Goal: Information Seeking & Learning: Learn about a topic

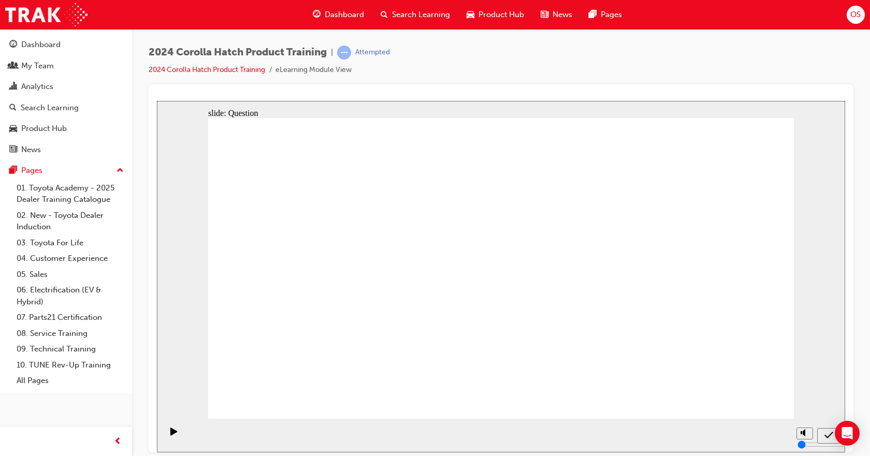
drag, startPoint x: 344, startPoint y: 259, endPoint x: 340, endPoint y: 340, distance: 80.4
drag, startPoint x: 408, startPoint y: 267, endPoint x: 396, endPoint y: 371, distance: 105.3
drag, startPoint x: 500, startPoint y: 247, endPoint x: 491, endPoint y: 382, distance: 135.0
drag, startPoint x: 524, startPoint y: 342, endPoint x: 679, endPoint y: 196, distance: 213.2
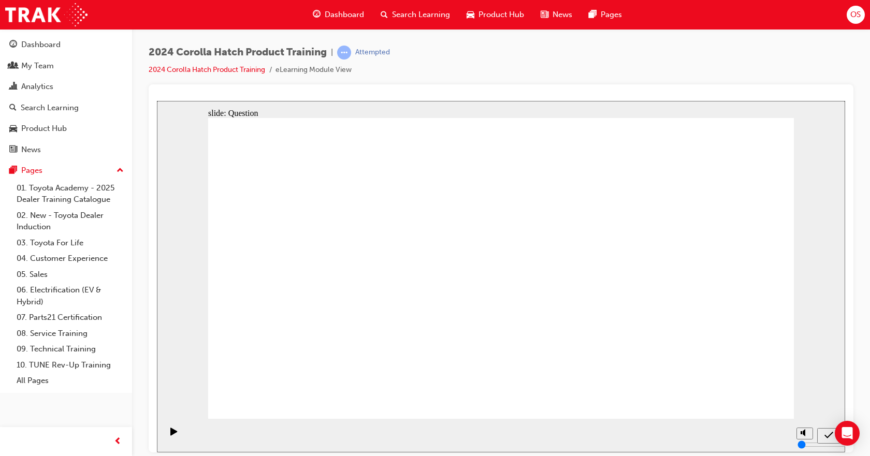
drag, startPoint x: 506, startPoint y: 168, endPoint x: 512, endPoint y: 269, distance: 100.6
drag, startPoint x: 427, startPoint y: 318, endPoint x: 439, endPoint y: 177, distance: 141.9
drag, startPoint x: 313, startPoint y: 326, endPoint x: 331, endPoint y: 202, distance: 125.1
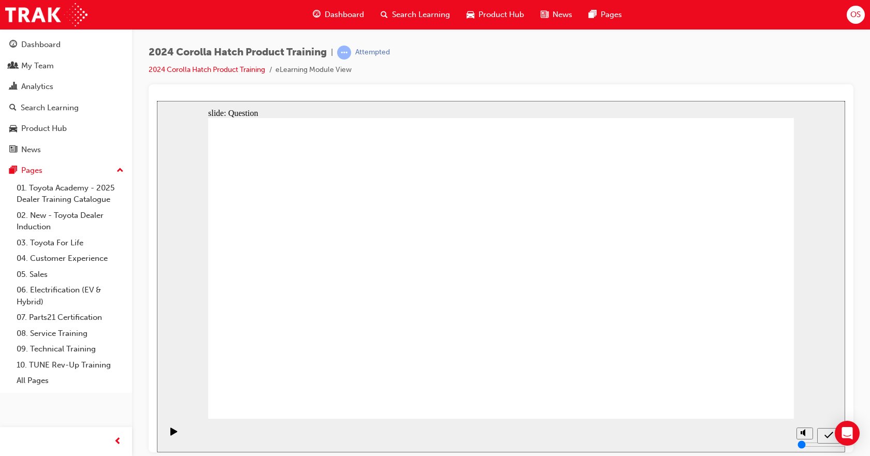
radio input "true"
drag, startPoint x: 688, startPoint y: 252, endPoint x: 694, endPoint y: 239, distance: 14.6
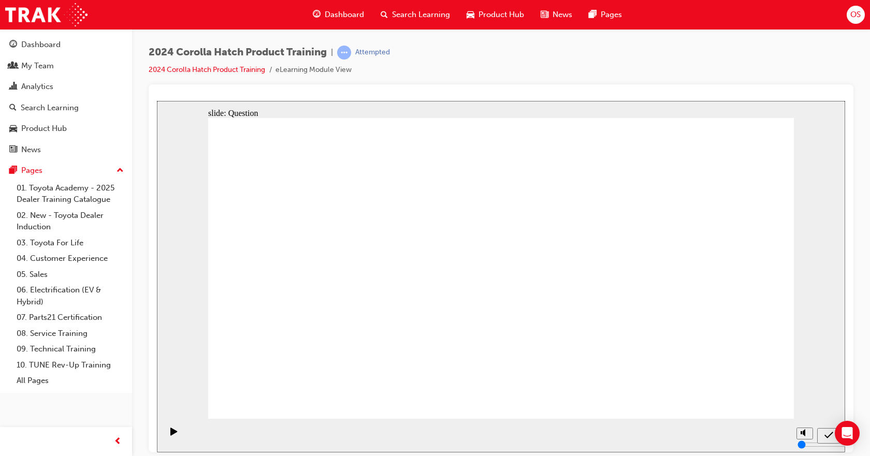
radio input "true"
drag, startPoint x: 741, startPoint y: 388, endPoint x: 745, endPoint y: 395, distance: 7.6
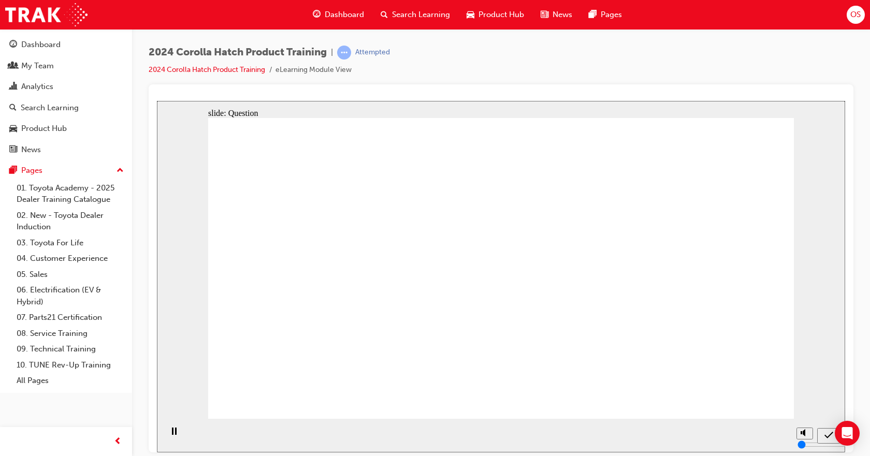
radio input "true"
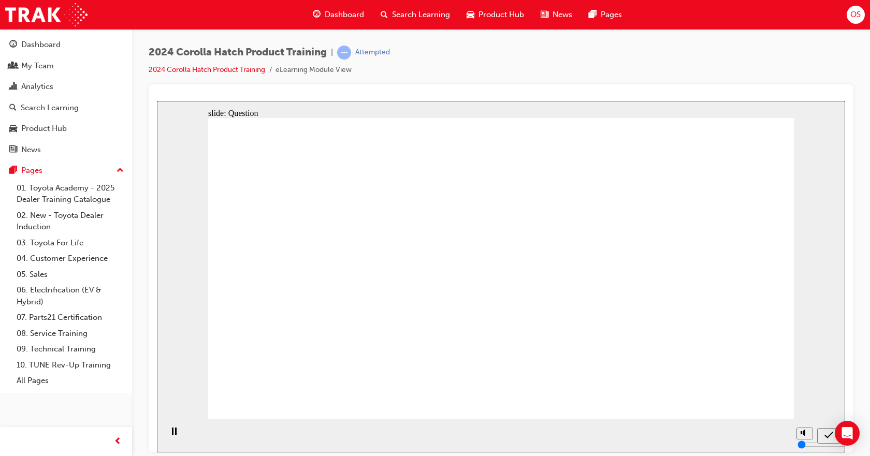
radio input "true"
drag, startPoint x: 780, startPoint y: 408, endPoint x: 768, endPoint y: 399, distance: 14.5
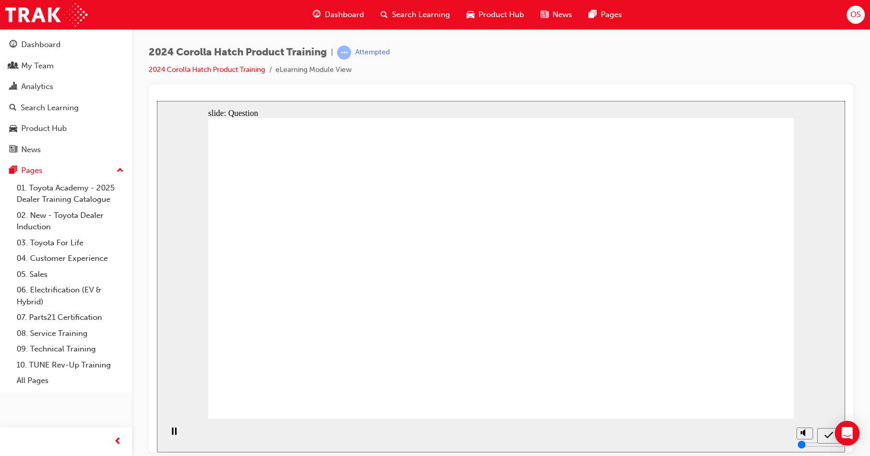
radio input "false"
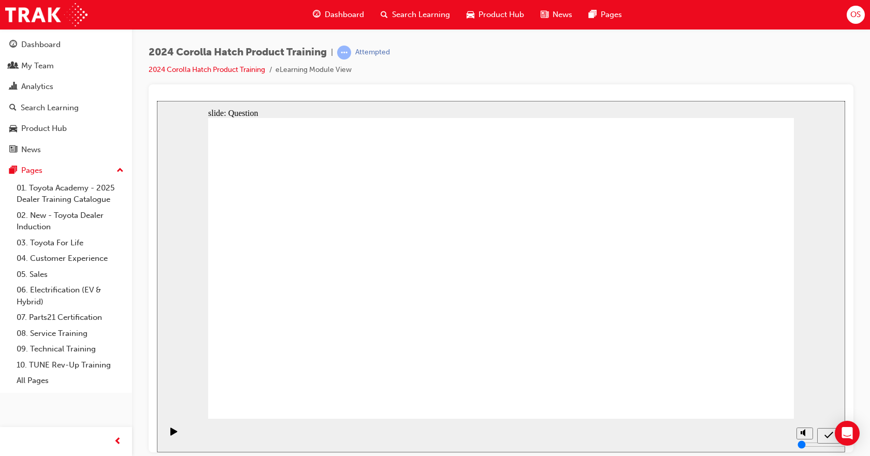
radio input "true"
drag, startPoint x: 410, startPoint y: 281, endPoint x: 325, endPoint y: 360, distance: 115.4
drag, startPoint x: 313, startPoint y: 280, endPoint x: 413, endPoint y: 379, distance: 140.2
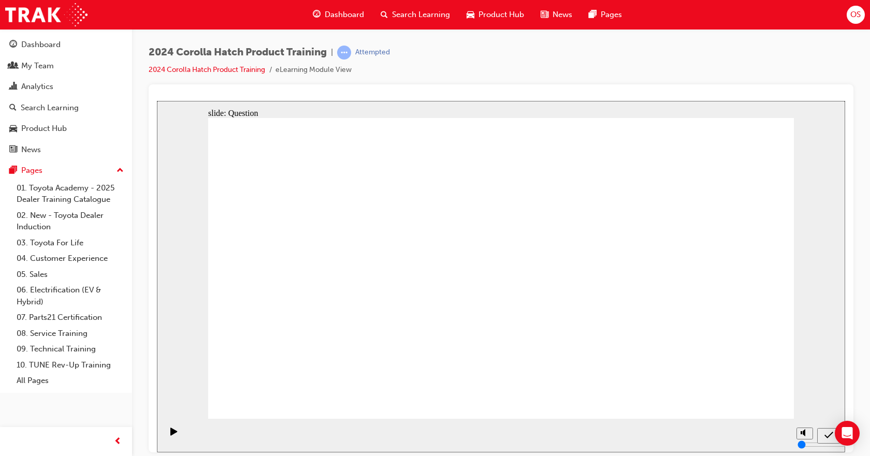
drag, startPoint x: 600, startPoint y: 272, endPoint x: 495, endPoint y: 366, distance: 140.5
drag, startPoint x: 516, startPoint y: 271, endPoint x: 618, endPoint y: 357, distance: 133.4
drag, startPoint x: 721, startPoint y: 240, endPoint x: 723, endPoint y: 332, distance: 92.7
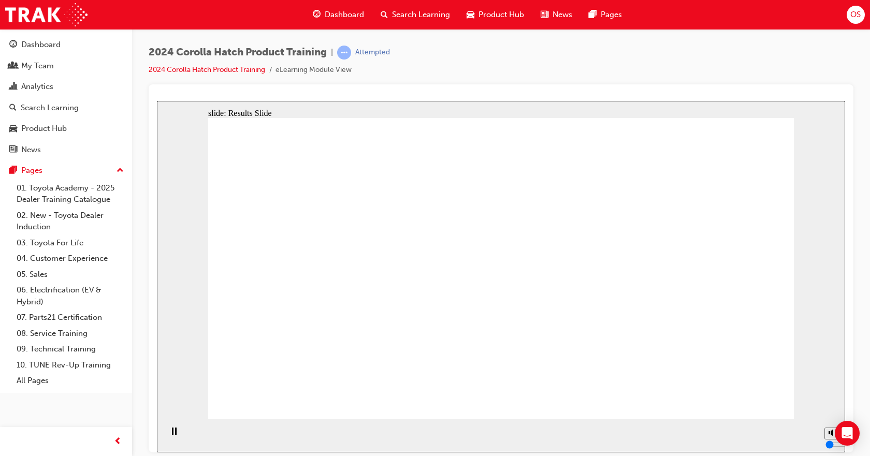
radio input "true"
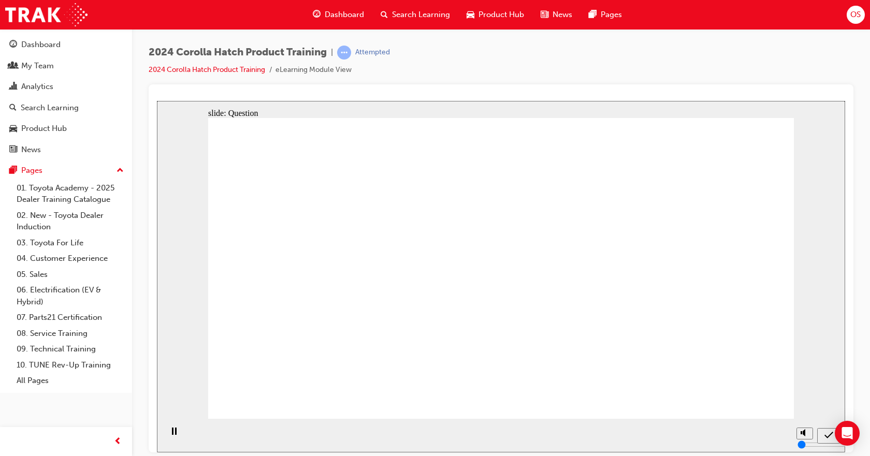
radio input "true"
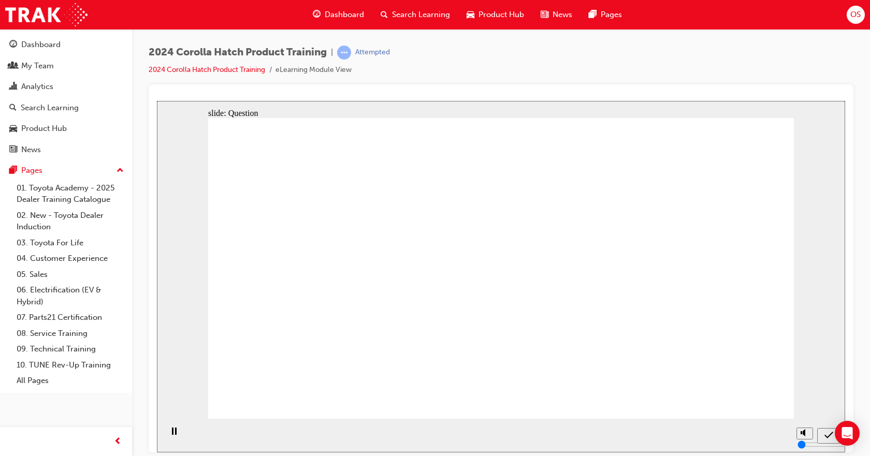
radio input "true"
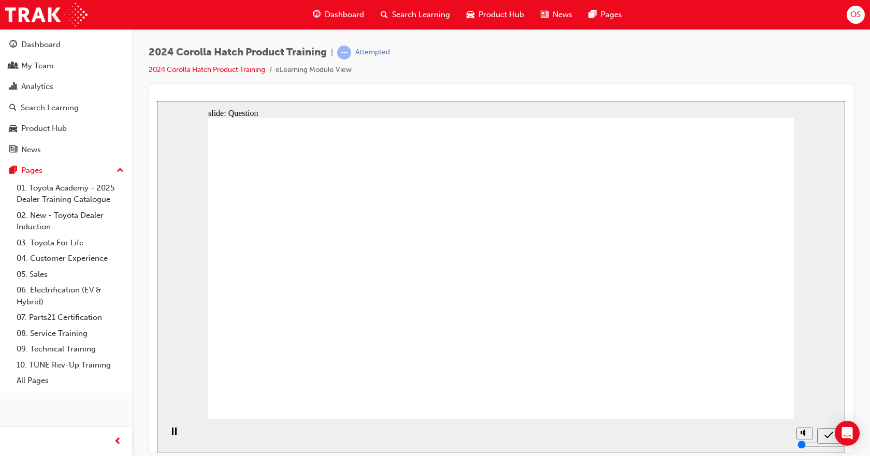
radio input "true"
drag, startPoint x: 331, startPoint y: 252, endPoint x: 327, endPoint y: 335, distance: 83.5
drag, startPoint x: 380, startPoint y: 290, endPoint x: 396, endPoint y: 266, distance: 28.4
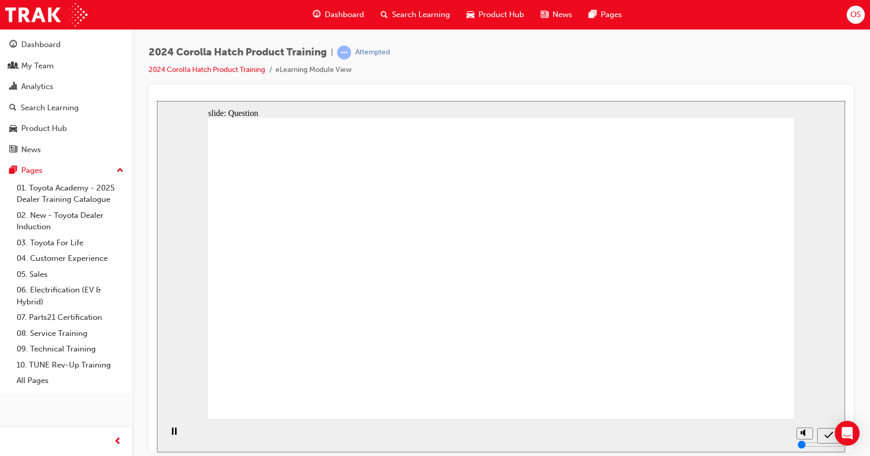
drag, startPoint x: 396, startPoint y: 266, endPoint x: 411, endPoint y: 338, distance: 73.5
drag, startPoint x: 511, startPoint y: 250, endPoint x: 511, endPoint y: 342, distance: 91.7
drag, startPoint x: 584, startPoint y: 276, endPoint x: 601, endPoint y: 346, distance: 72.3
drag, startPoint x: 678, startPoint y: 263, endPoint x: 689, endPoint y: 354, distance: 91.8
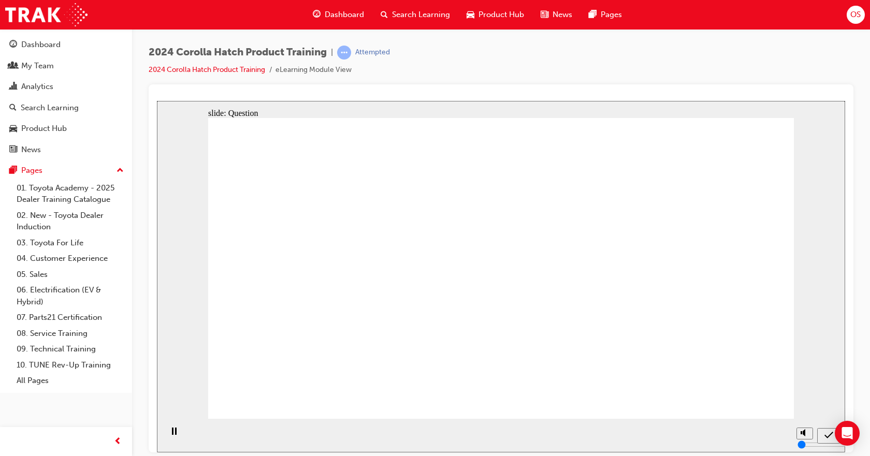
radio input "true"
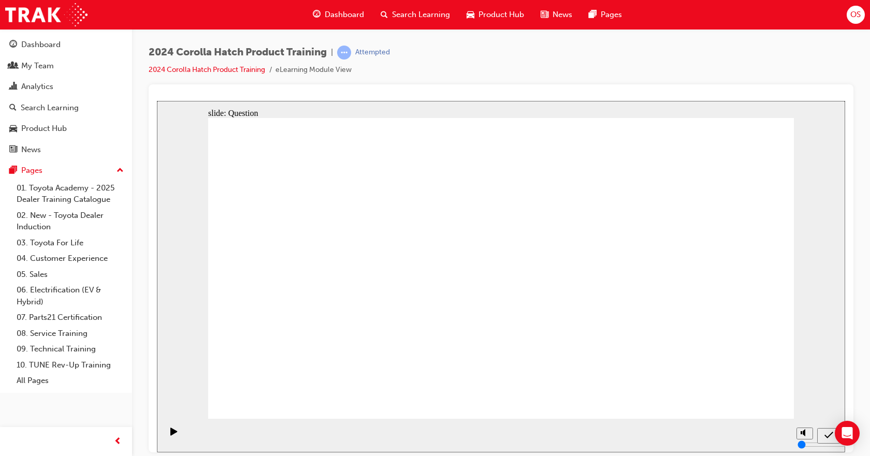
radio input "true"
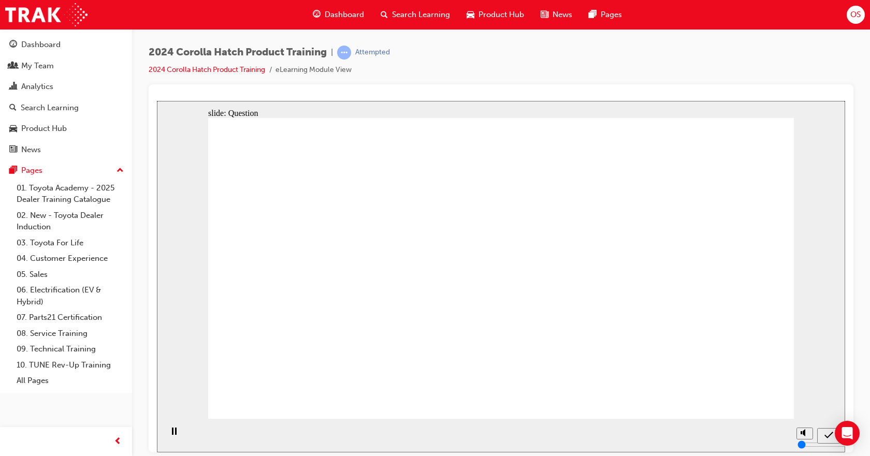
radio input "true"
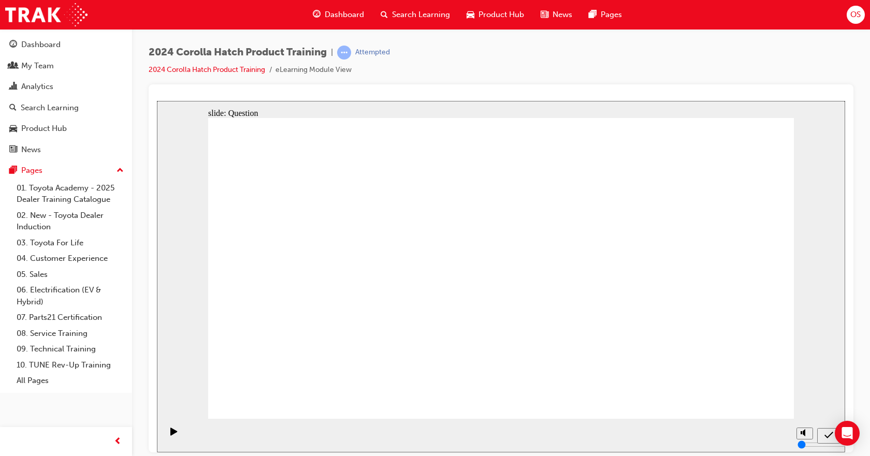
radio input "true"
drag, startPoint x: 429, startPoint y: 269, endPoint x: 330, endPoint y: 357, distance: 132.4
drag, startPoint x: 314, startPoint y: 253, endPoint x: 412, endPoint y: 343, distance: 132.7
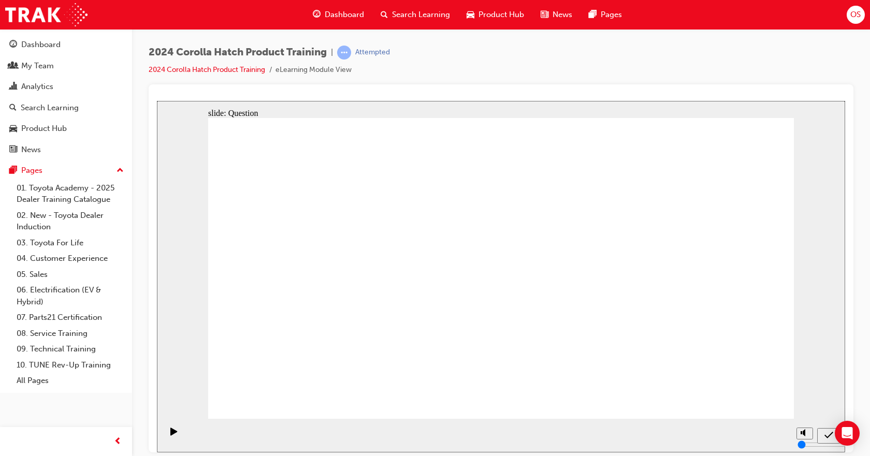
drag, startPoint x: 622, startPoint y: 249, endPoint x: 523, endPoint y: 337, distance: 132.4
drag, startPoint x: 513, startPoint y: 257, endPoint x: 614, endPoint y: 349, distance: 136.7
drag, startPoint x: 720, startPoint y: 253, endPoint x: 719, endPoint y: 343, distance: 90.6
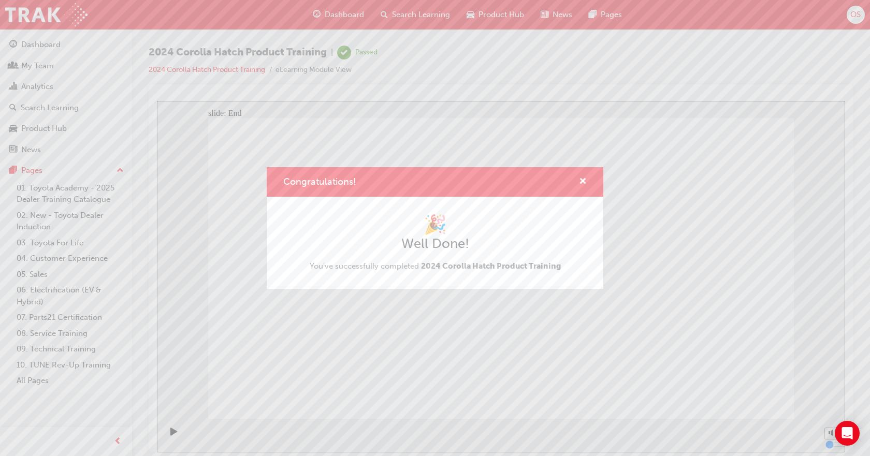
click at [439, 20] on div "Congratulations! 🎉 Well Done! You've successfully completed 2024 Corolla Hatch …" at bounding box center [435, 228] width 870 height 456
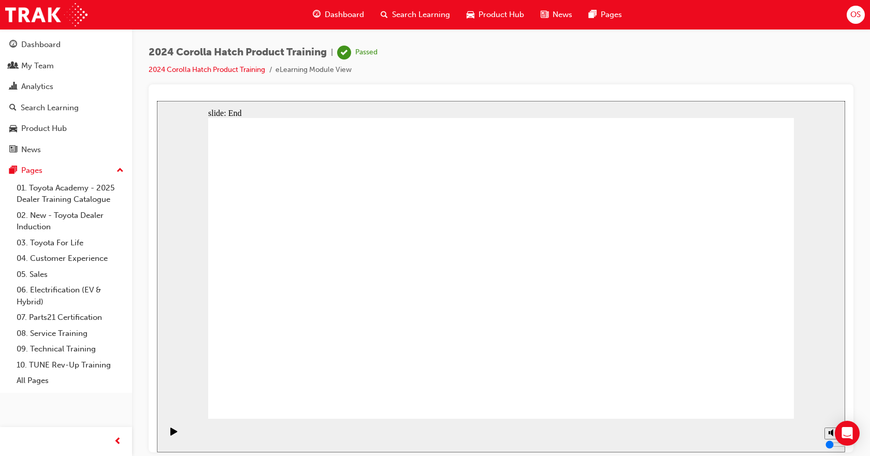
click at [439, 20] on span "Search Learning" at bounding box center [421, 15] width 58 height 12
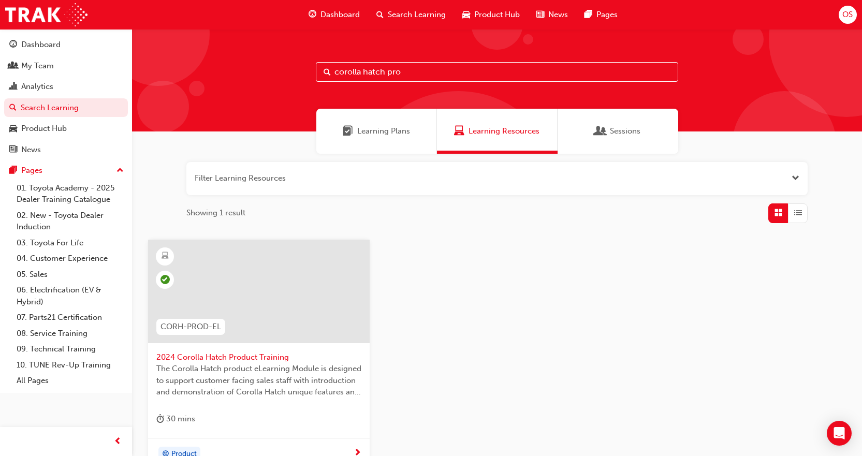
drag, startPoint x: 432, startPoint y: 72, endPoint x: 254, endPoint y: 78, distance: 178.2
click at [237, 84] on div "corolla hatch pro" at bounding box center [497, 80] width 730 height 103
type input "subscription"
click at [271, 358] on span "Subscription eLearning for Connected Services" at bounding box center [258, 358] width 205 height 12
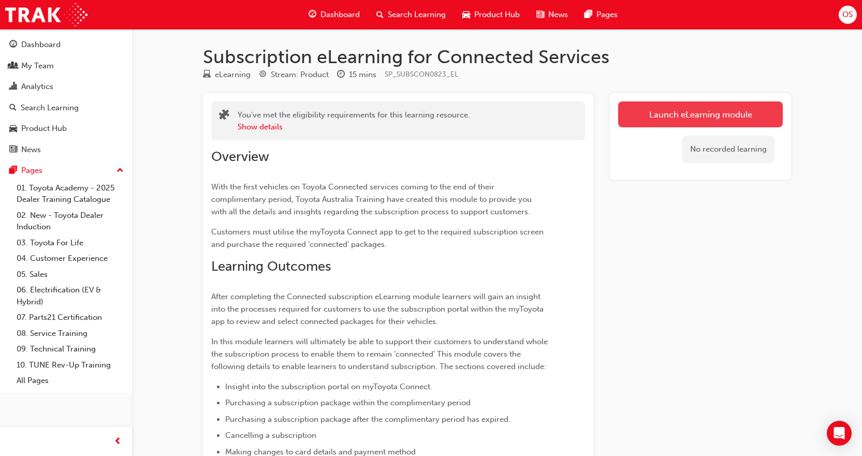
click at [664, 115] on link "Launch eLearning module" at bounding box center [700, 114] width 165 height 26
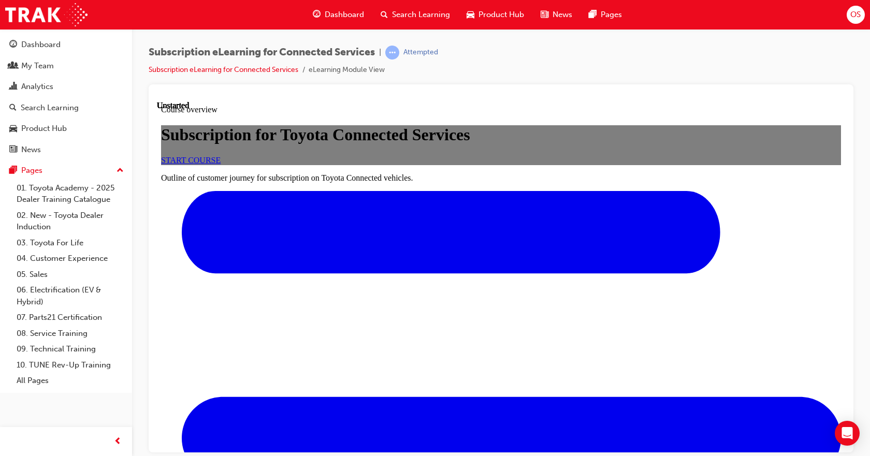
click at [221, 164] on span "START COURSE" at bounding box center [191, 159] width 60 height 9
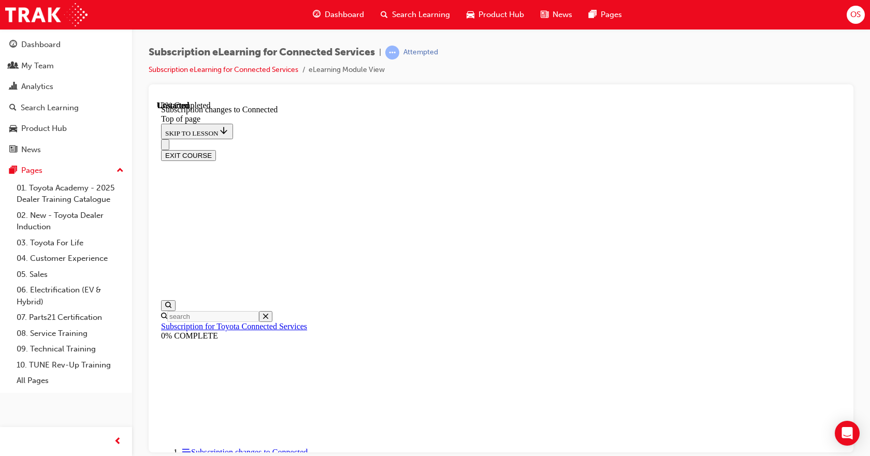
scroll to position [520, 0]
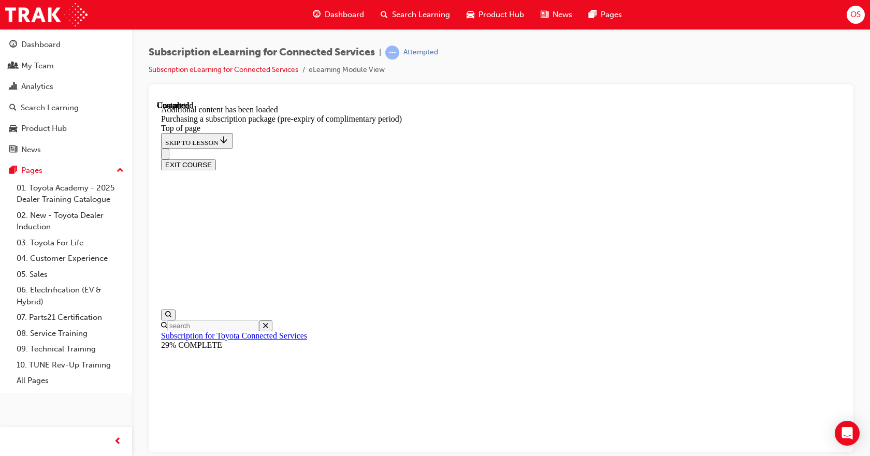
scroll to position [1148, 0]
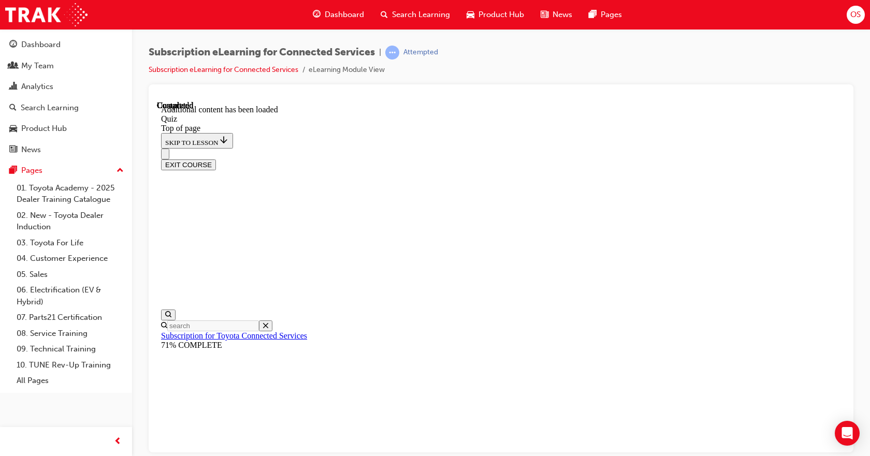
scroll to position [33, 0]
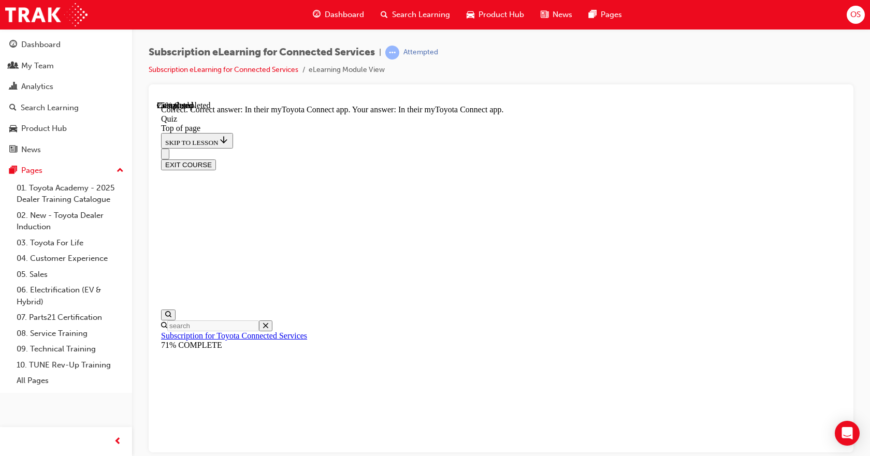
scroll to position [170, 0]
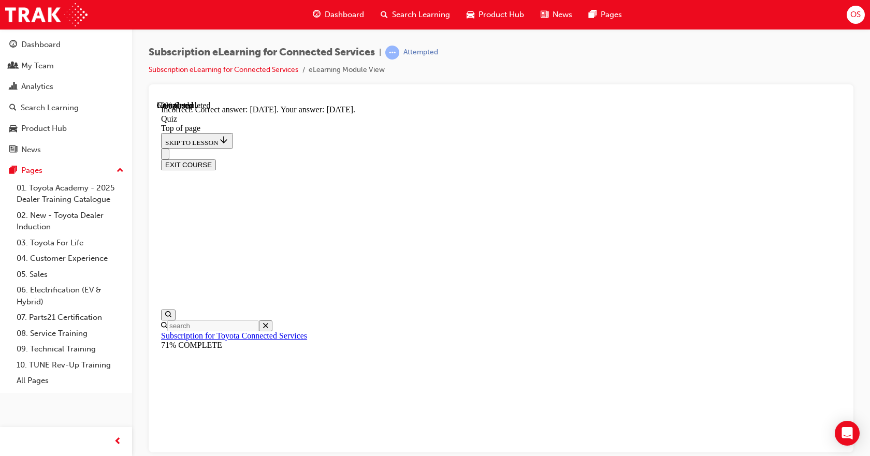
scroll to position [170, 0]
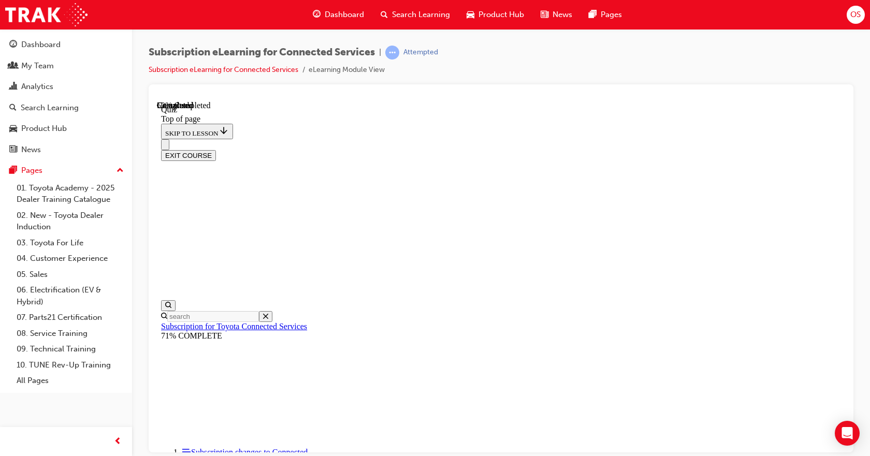
scroll to position [32, 0]
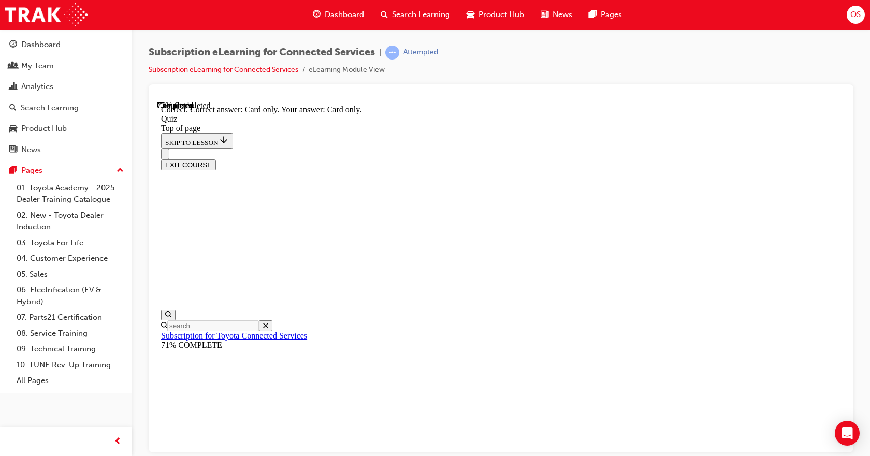
scroll to position [153, 0]
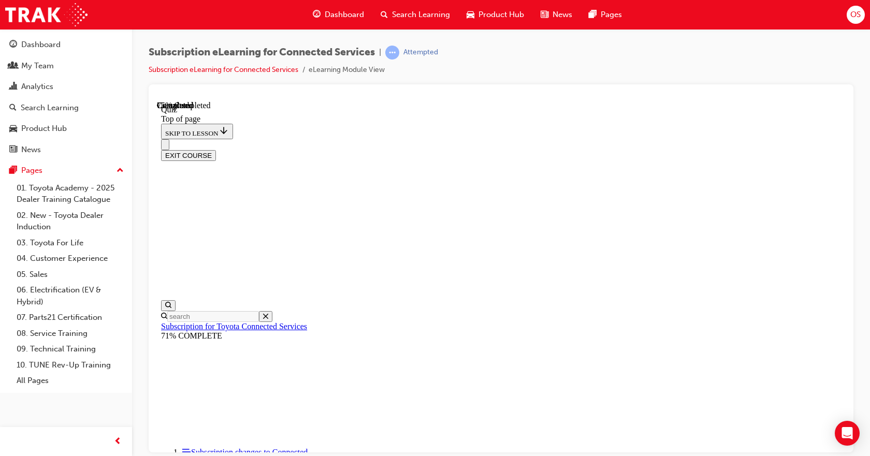
scroll to position [83, 0]
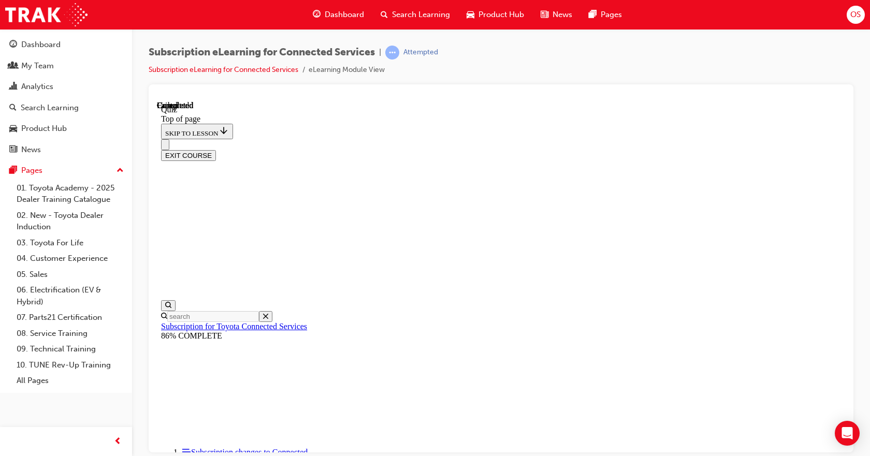
scroll to position [211, 0]
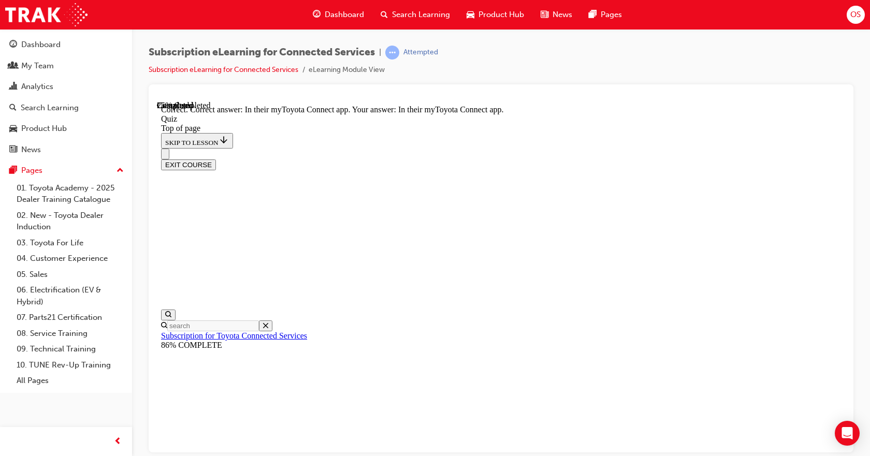
scroll to position [170, 0]
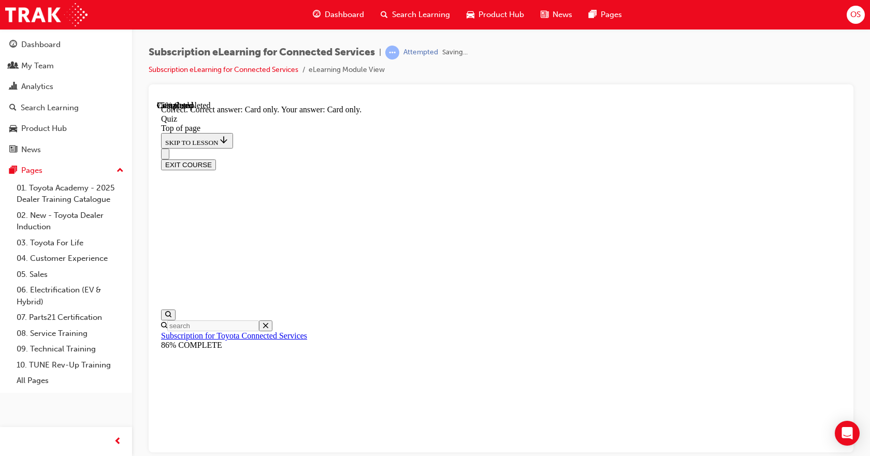
scroll to position [153, 0]
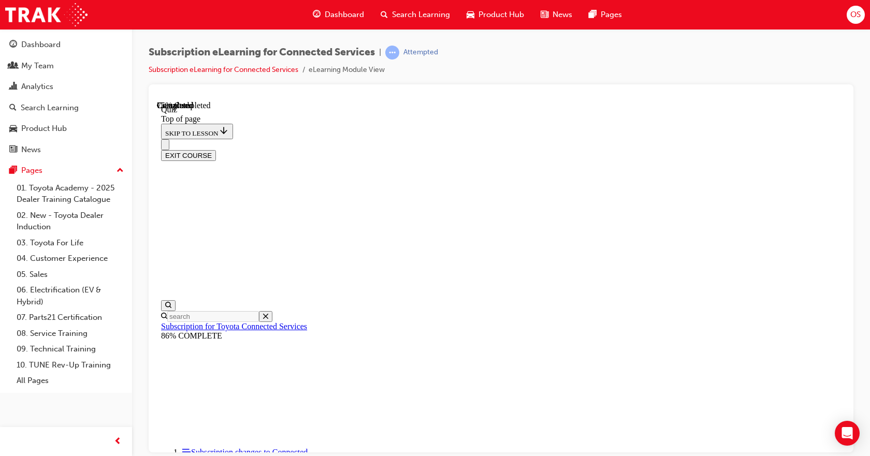
scroll to position [32, 0]
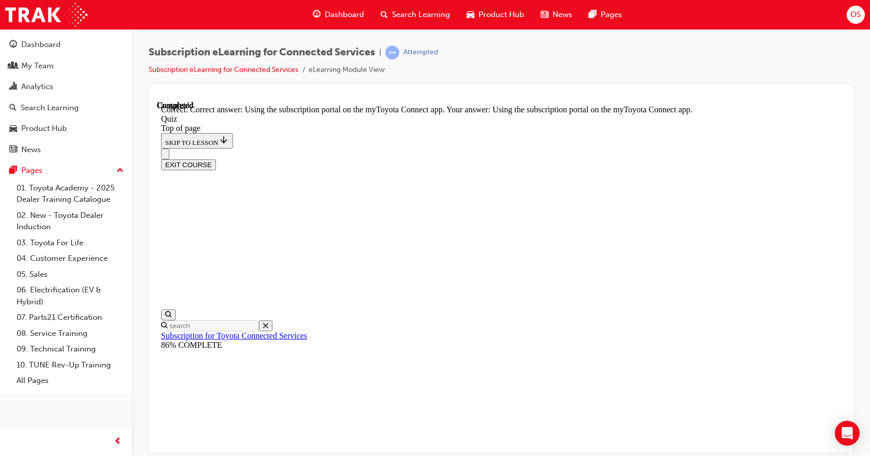
scroll to position [153, 0]
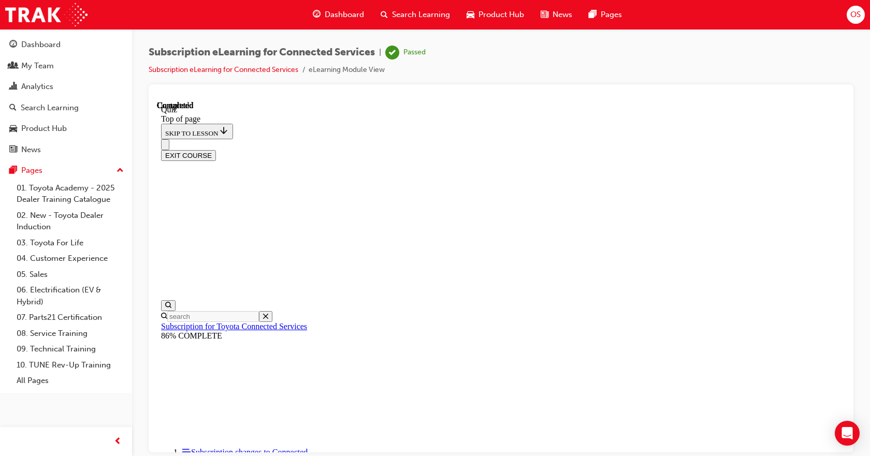
scroll to position [211, 0]
click at [216, 150] on button "EXIT COURSE" at bounding box center [188, 155] width 55 height 11
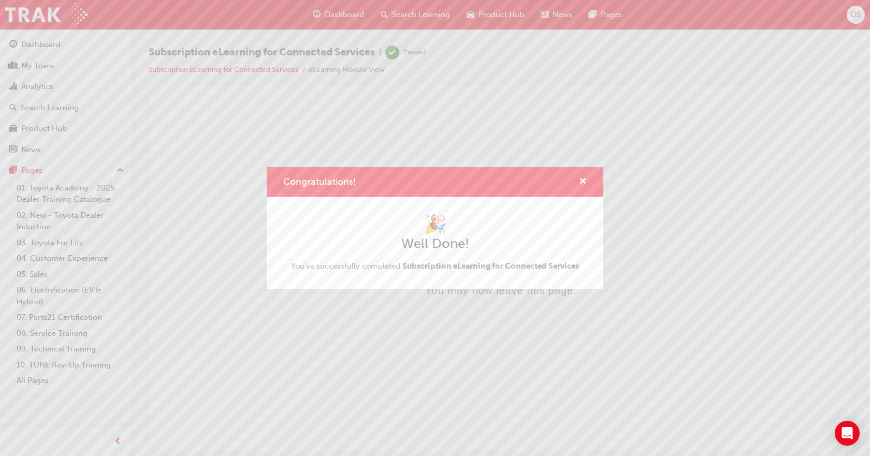
scroll to position [0, 0]
